Goal: Information Seeking & Learning: Learn about a topic

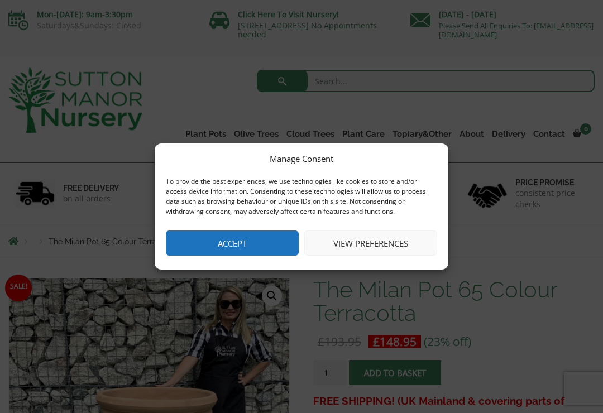
click at [249, 246] on button "Accept" at bounding box center [232, 242] width 133 height 25
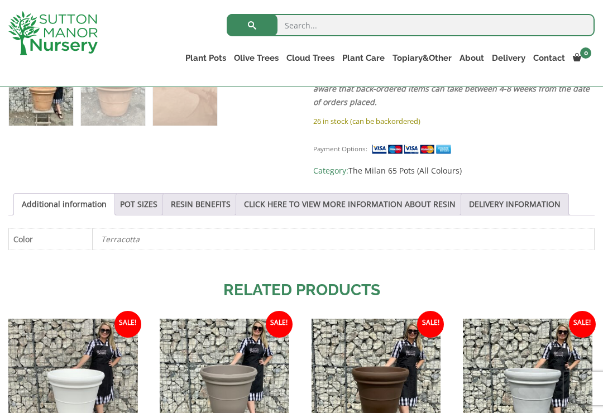
scroll to position [496, 0]
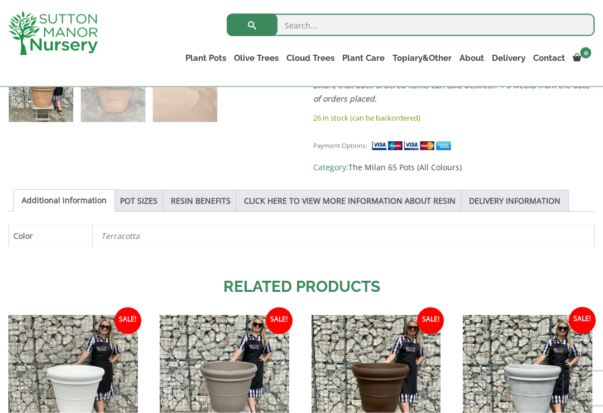
click at [151, 201] on link "POT SIZES" at bounding box center [138, 200] width 37 height 21
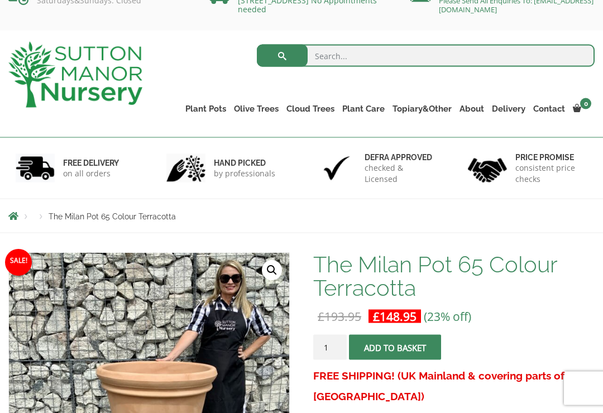
scroll to position [0, 0]
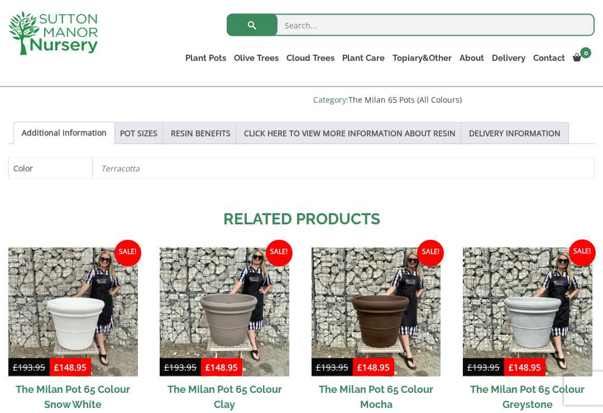
scroll to position [565, 0]
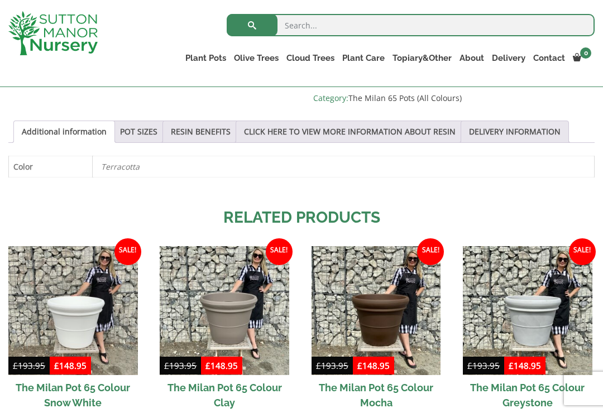
click at [157, 133] on link "POT SIZES" at bounding box center [138, 131] width 37 height 21
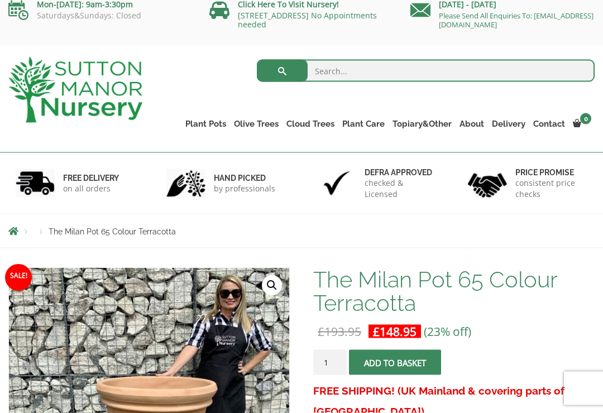
scroll to position [0, 0]
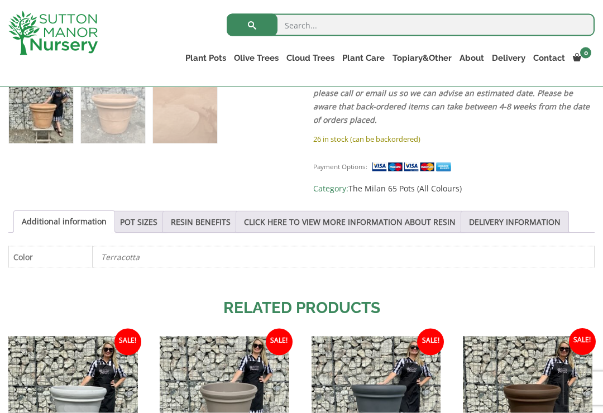
scroll to position [469, 0]
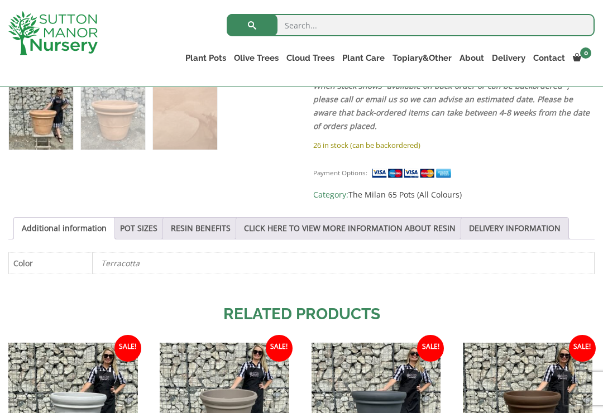
click at [151, 234] on link "POT SIZES" at bounding box center [138, 228] width 37 height 21
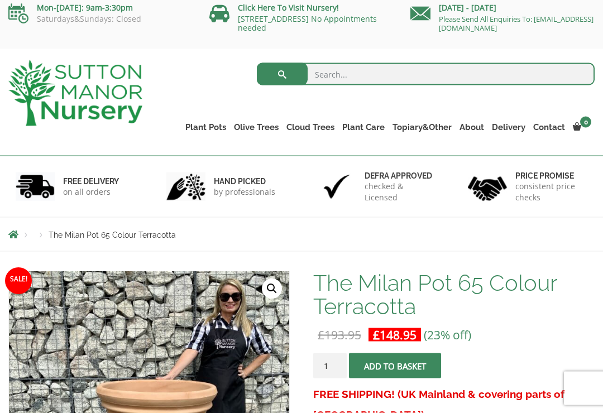
scroll to position [0, 0]
